Goal: Information Seeking & Learning: Learn about a topic

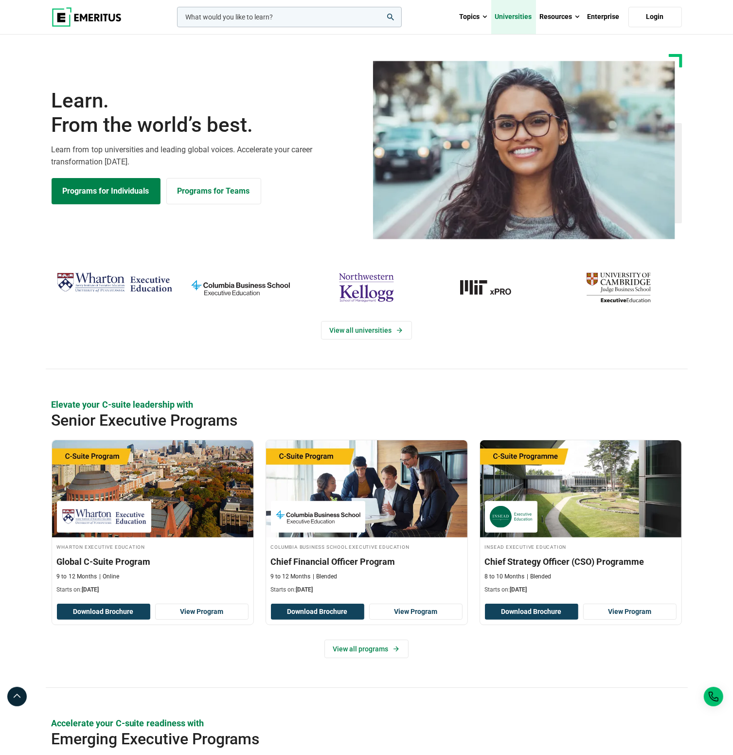
click at [512, 19] on link "Universities" at bounding box center [513, 17] width 45 height 34
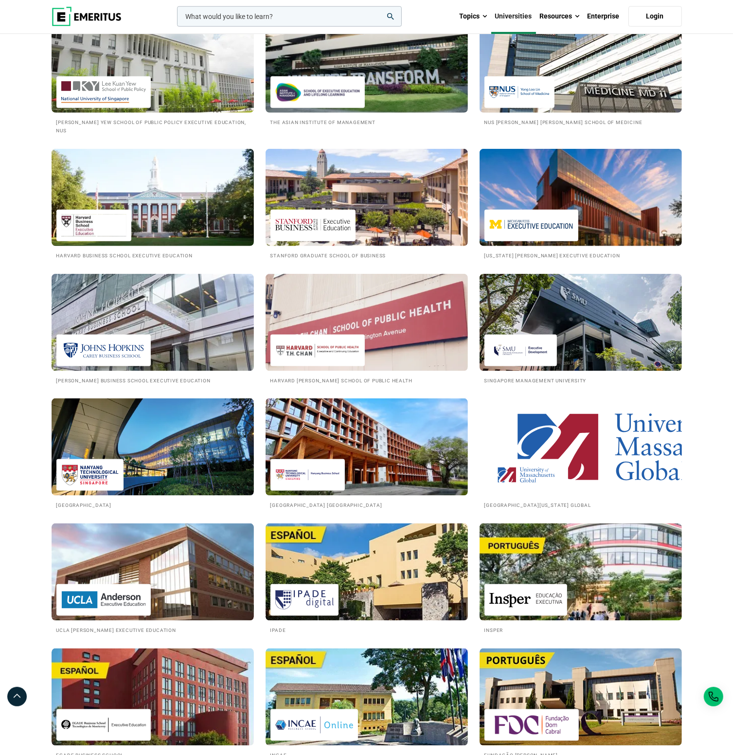
scroll to position [1070, 0]
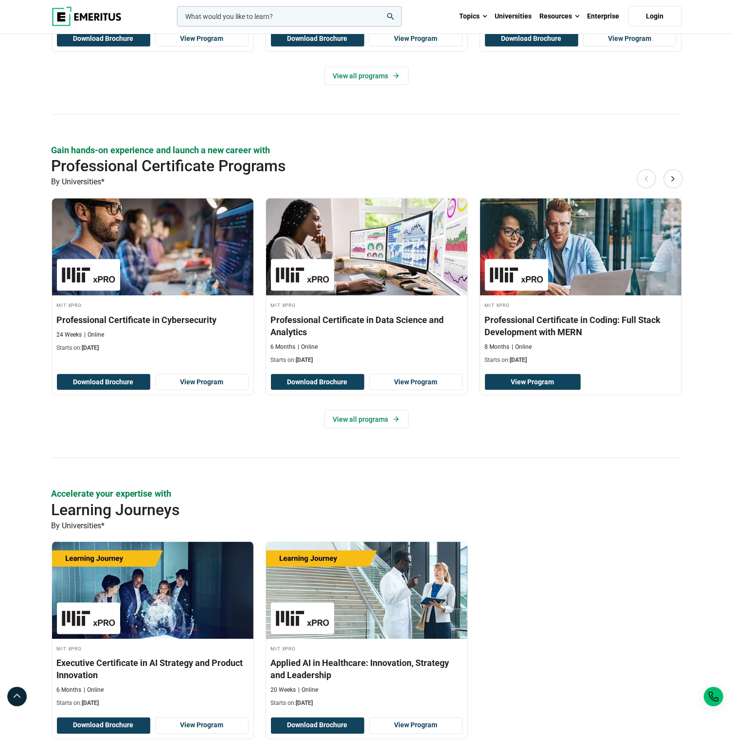
scroll to position [1167, 0]
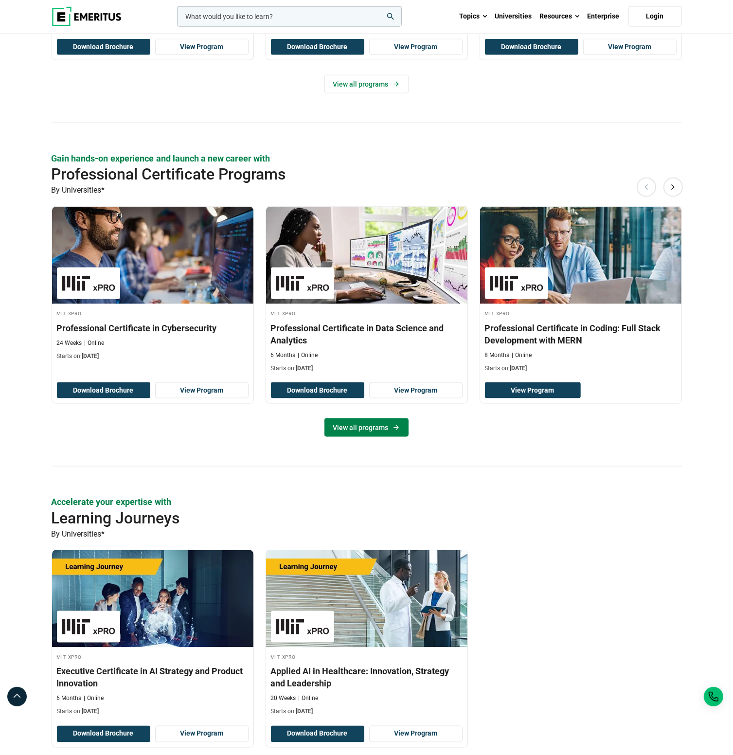
click at [364, 427] on link "View all programs" at bounding box center [366, 427] width 84 height 18
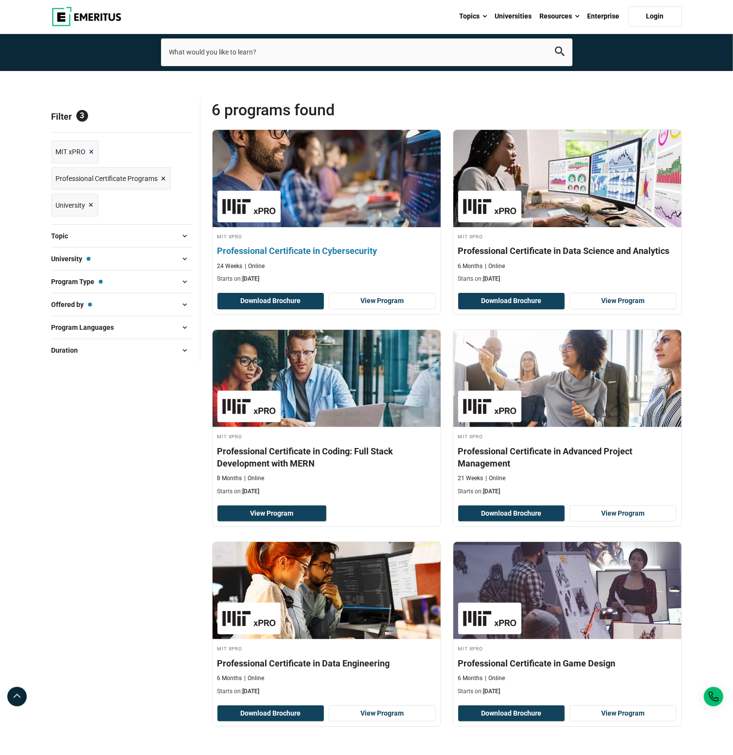
scroll to position [49, 0]
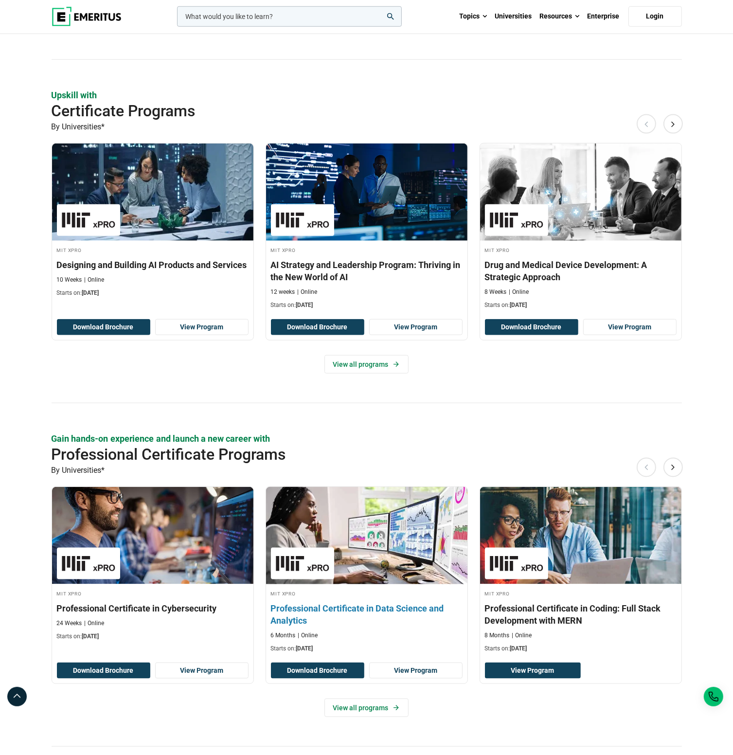
scroll to position [876, 0]
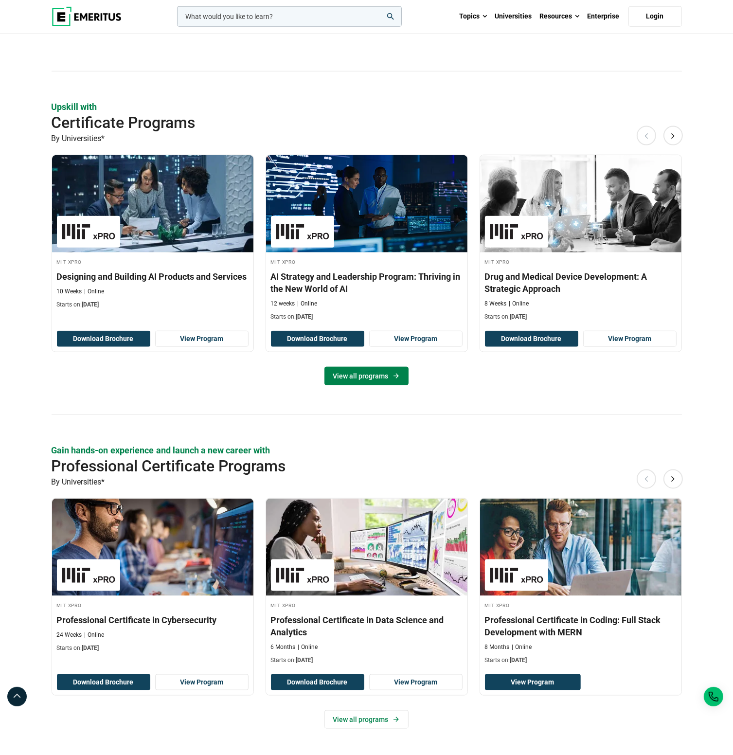
click at [372, 375] on link "View all programs" at bounding box center [366, 376] width 84 height 18
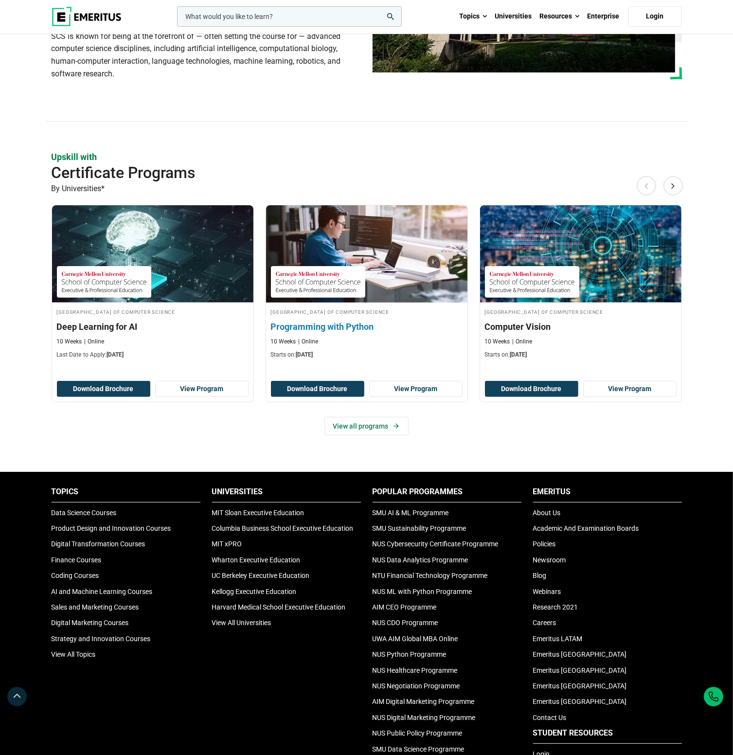
scroll to position [195, 0]
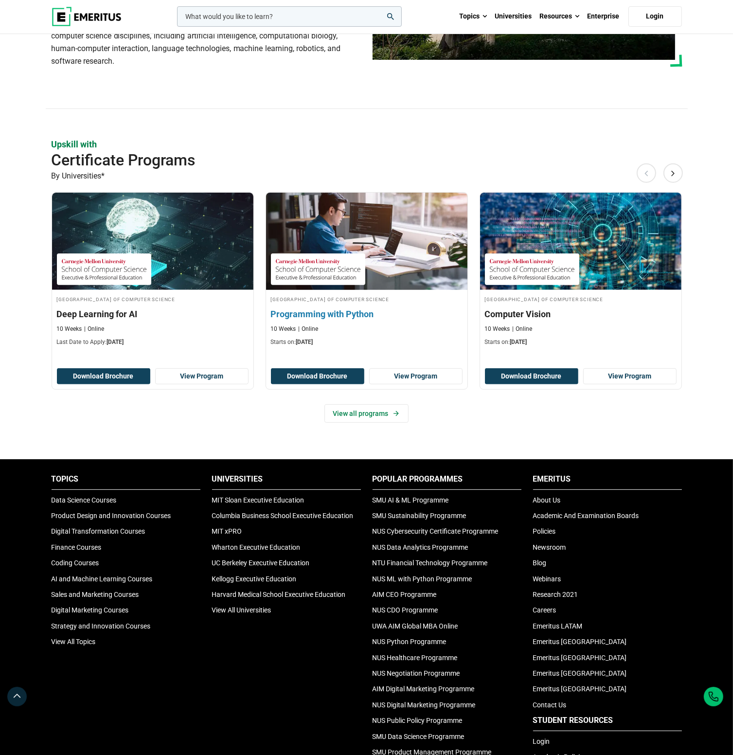
click at [339, 312] on h3 "Programming with Python" at bounding box center [367, 314] width 192 height 12
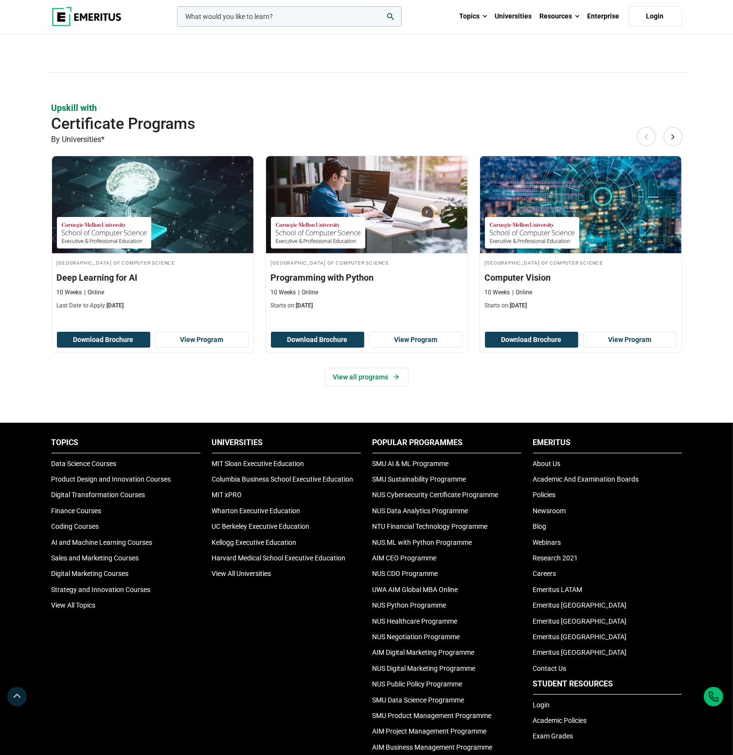
scroll to position [243, 0]
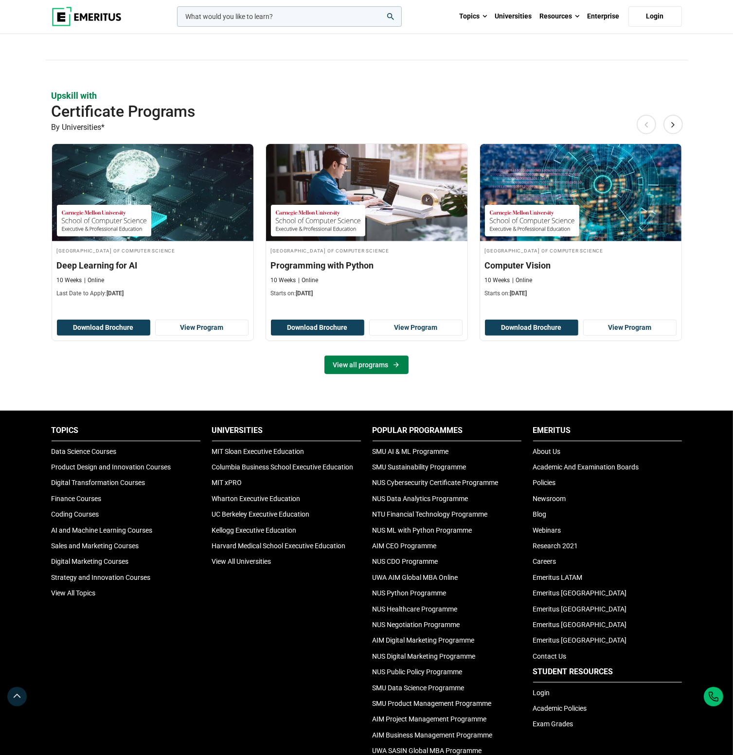
click at [357, 363] on link "View all programs" at bounding box center [366, 365] width 84 height 18
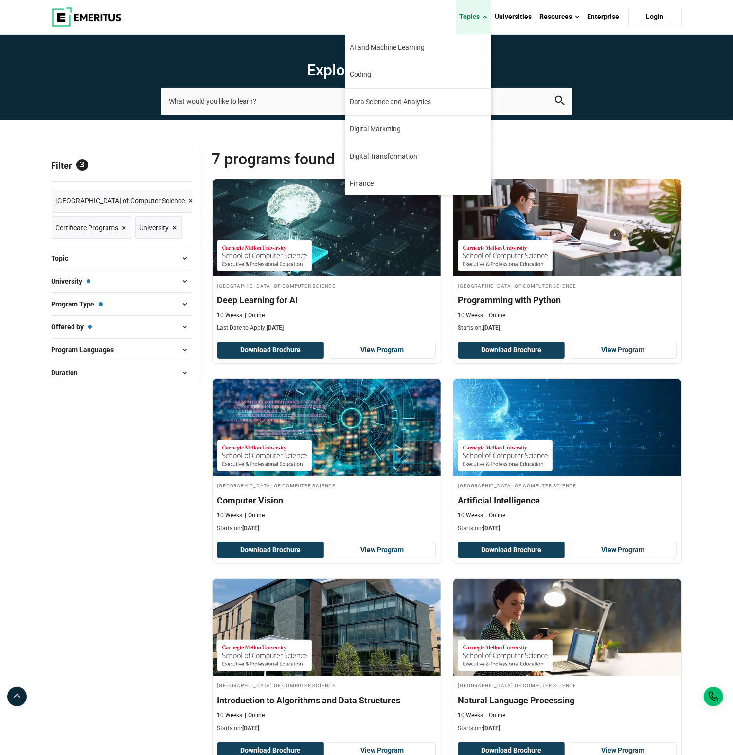
click at [475, 19] on link "Topics" at bounding box center [474, 17] width 36 height 34
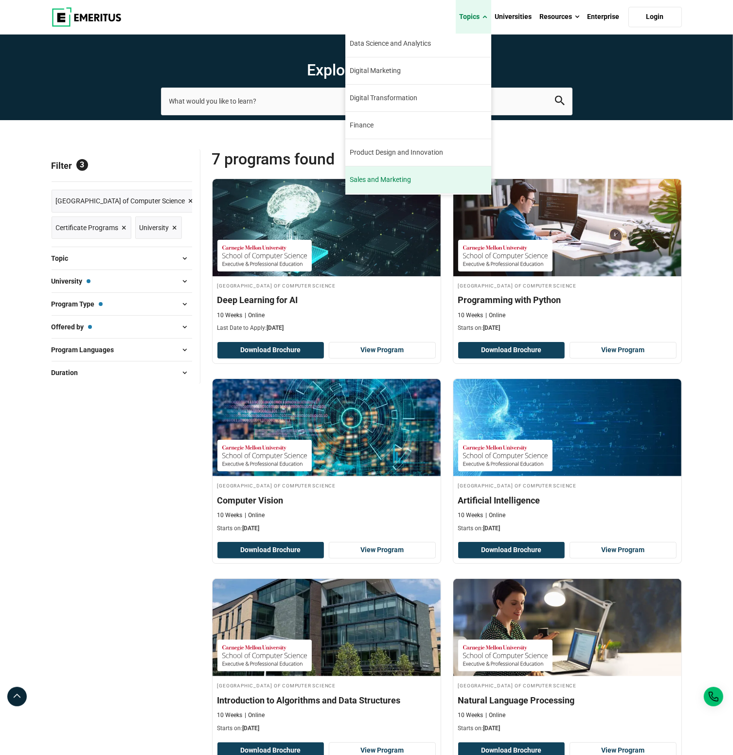
scroll to position [110, 0]
click at [386, 179] on link "View All Topics" at bounding box center [418, 182] width 146 height 27
click at [372, 178] on link "View All Topics" at bounding box center [418, 182] width 146 height 27
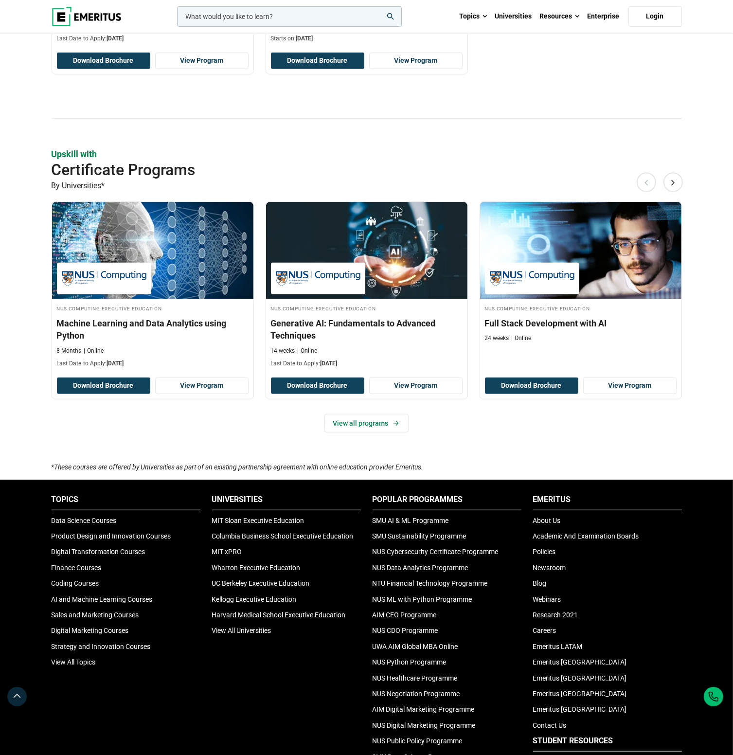
scroll to position [584, 0]
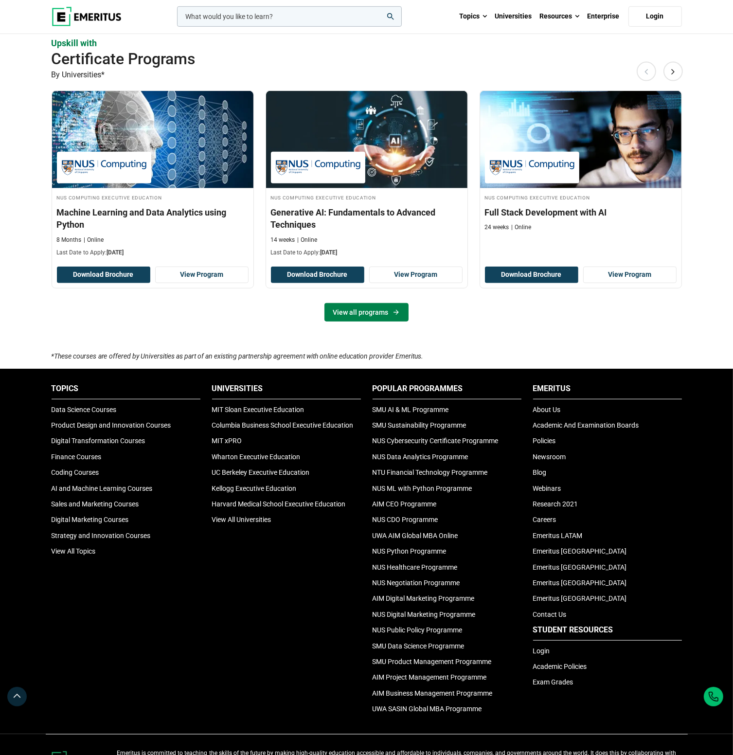
click at [366, 314] on link "View all programs" at bounding box center [366, 312] width 84 height 18
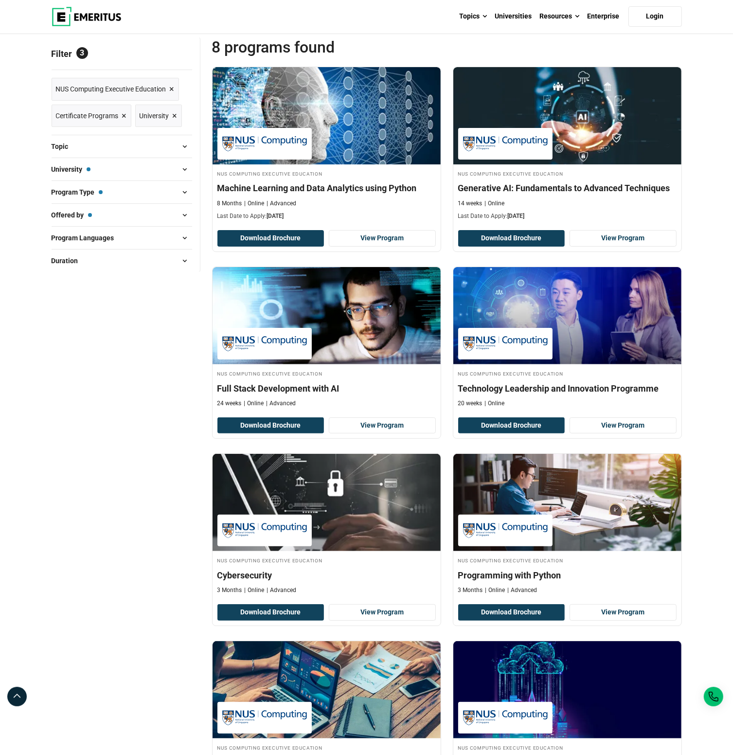
scroll to position [49, 0]
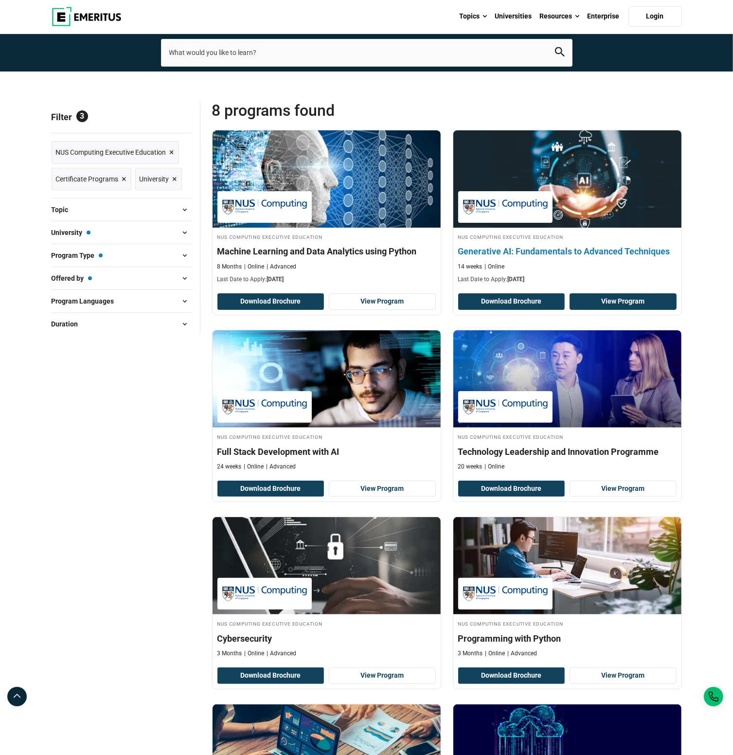
click at [613, 303] on link "View Program" at bounding box center [623, 301] width 107 height 17
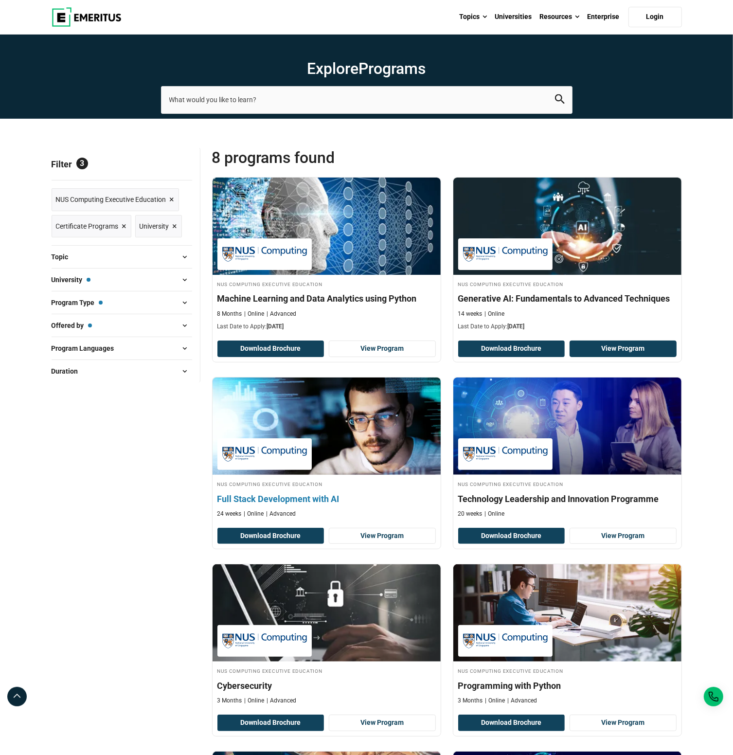
scroll to position [0, 0]
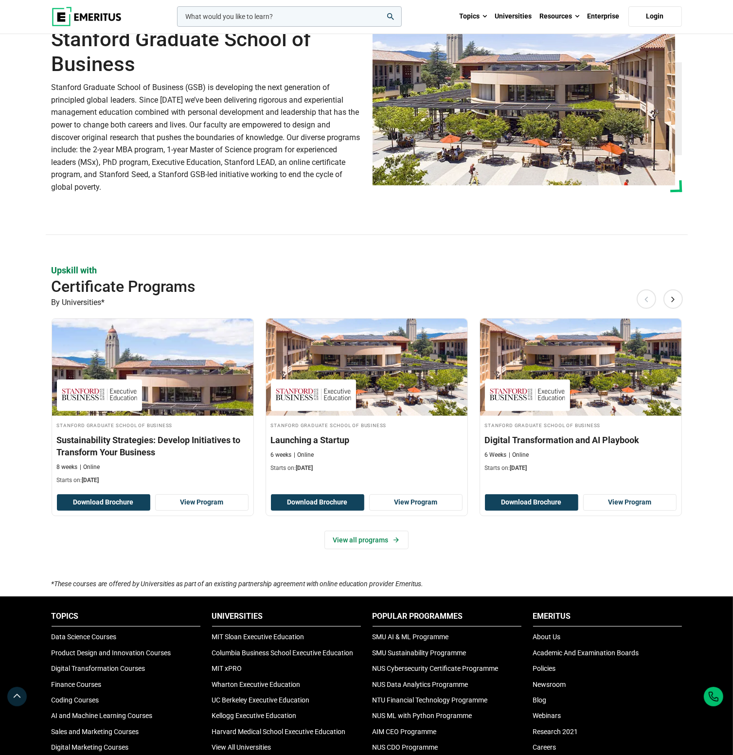
scroll to position [97, 0]
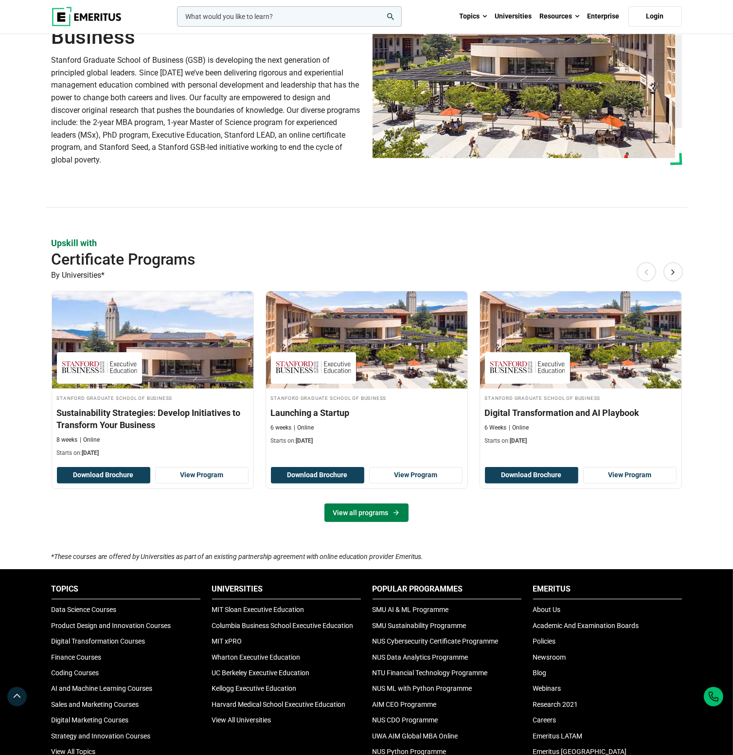
click at [366, 513] on link "View all programs" at bounding box center [366, 512] width 84 height 18
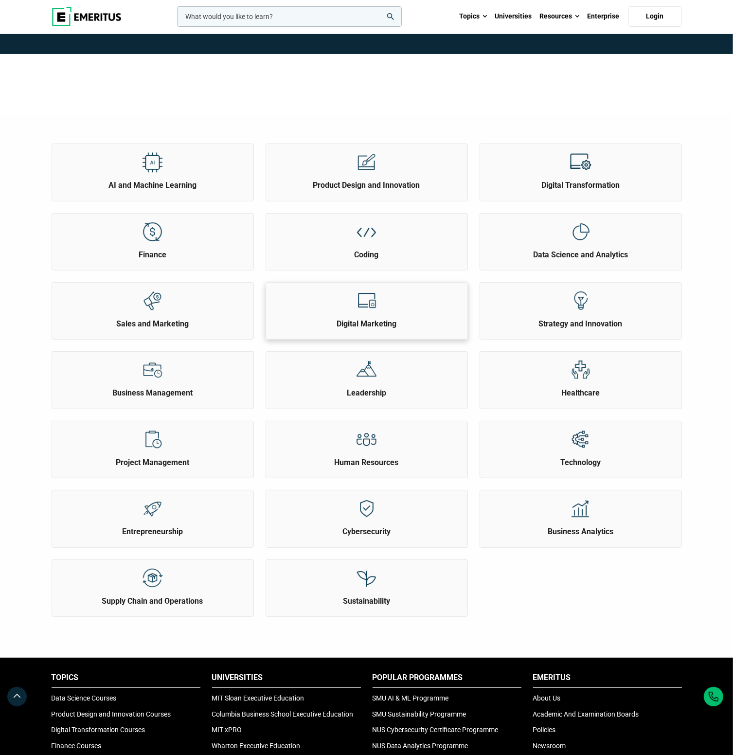
scroll to position [146, 0]
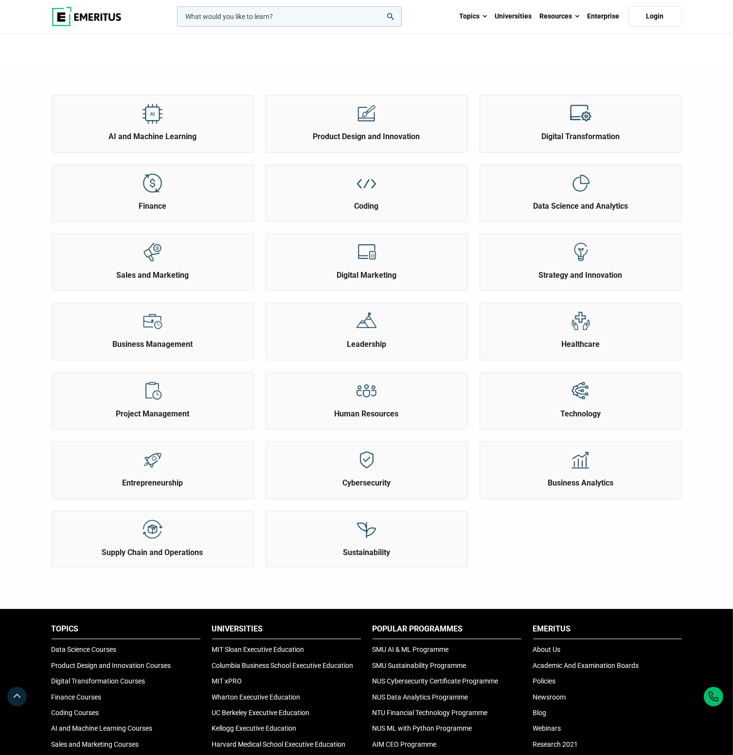
drag, startPoint x: 132, startPoint y: 16, endPoint x: 80, endPoint y: 21, distance: 52.3
click at [80, 21] on div "leadership marketing project management data science product management Topics …" at bounding box center [367, 17] width 642 height 34
click at [177, 125] on div "AI and Machine Learning" at bounding box center [152, 118] width 201 height 47
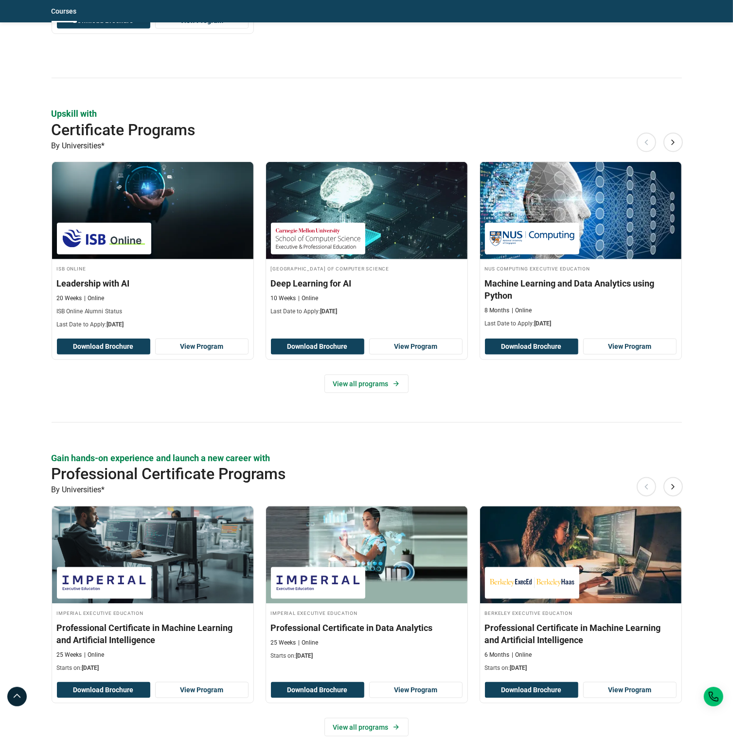
scroll to position [1022, 0]
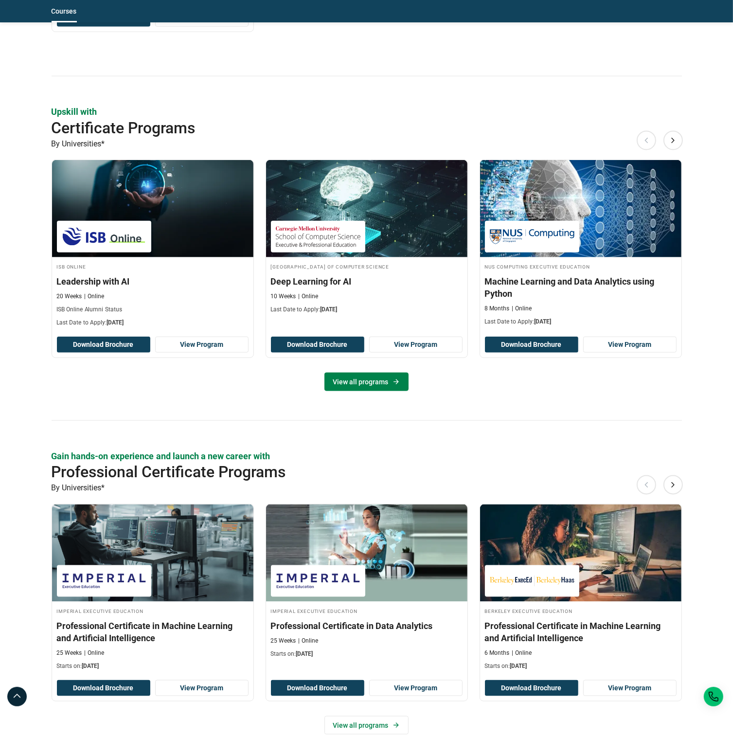
click at [360, 377] on link "View all programs" at bounding box center [366, 382] width 84 height 18
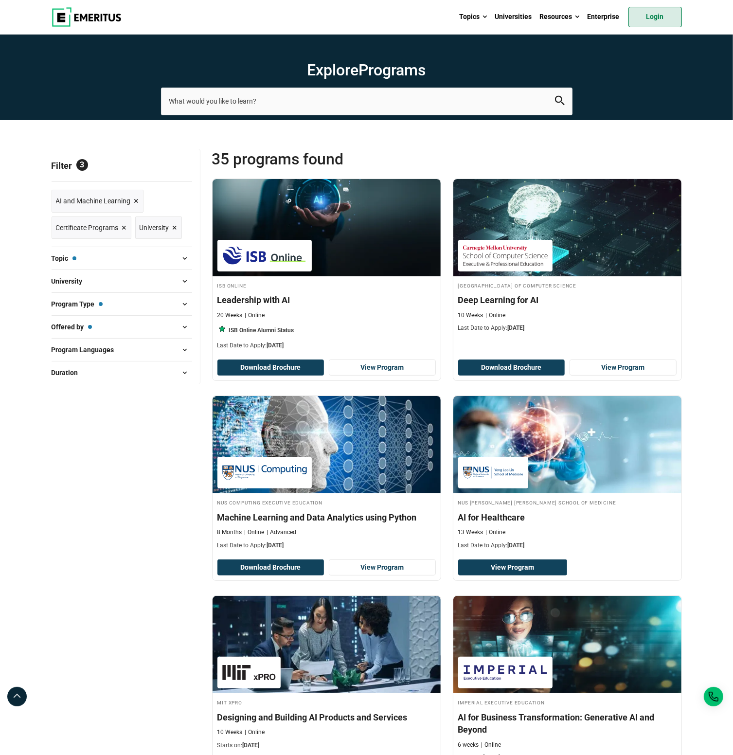
click at [648, 14] on link "Login" at bounding box center [655, 17] width 54 height 20
